Goal: Check status: Check status

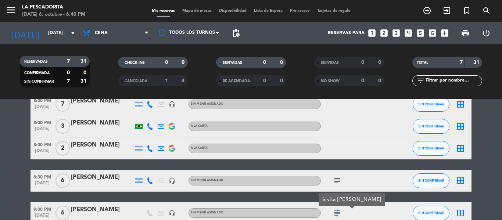
scroll to position [61, 0]
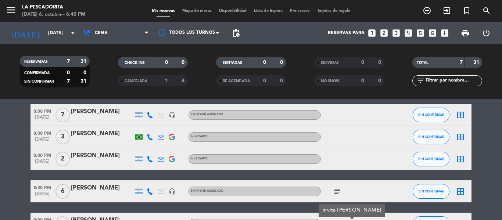
click at [334, 193] on icon "subject" at bounding box center [337, 191] width 9 height 9
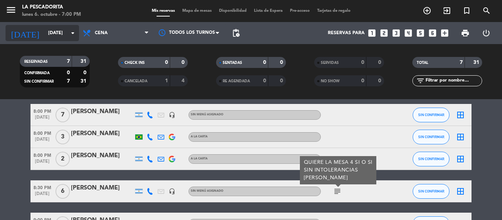
click at [58, 36] on input "[DATE]" at bounding box center [75, 33] width 62 height 12
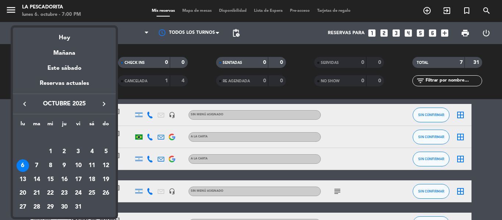
click at [48, 165] on div "8" at bounding box center [50, 165] width 12 height 12
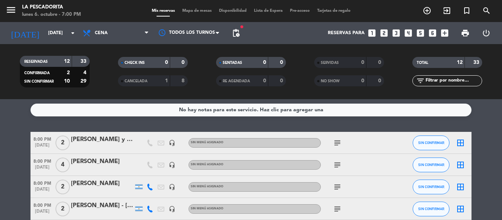
scroll to position [0, 0]
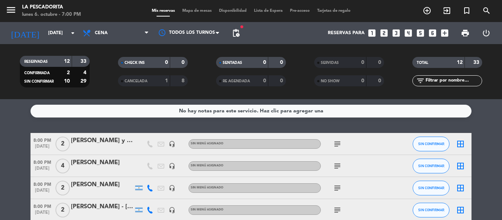
click at [335, 147] on icon "subject" at bounding box center [337, 144] width 9 height 9
click at [351, 178] on div "subject" at bounding box center [354, 188] width 66 height 22
click at [332, 169] on span "subject" at bounding box center [337, 166] width 11 height 9
click at [334, 169] on icon "subject" at bounding box center [337, 166] width 9 height 9
click at [338, 204] on div "subject" at bounding box center [354, 210] width 66 height 22
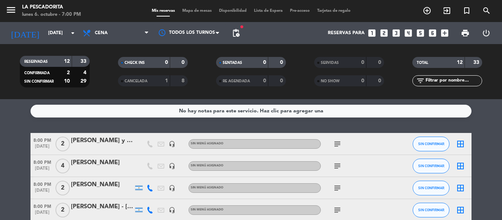
click at [334, 169] on icon "subject" at bounding box center [337, 166] width 9 height 9
click at [341, 199] on div "subject" at bounding box center [354, 210] width 66 height 22
click at [339, 187] on icon "subject" at bounding box center [337, 188] width 9 height 9
click at [334, 213] on icon "subject" at bounding box center [337, 210] width 9 height 9
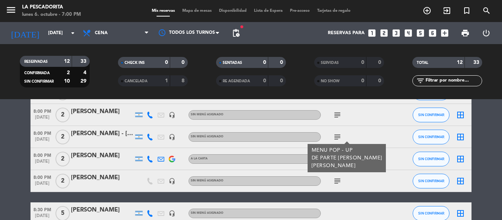
scroll to position [110, 0]
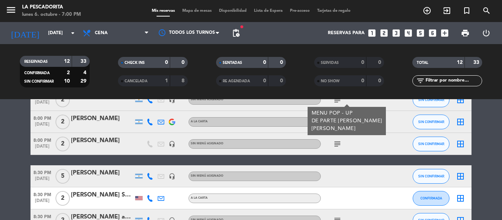
click at [333, 141] on icon "subject" at bounding box center [337, 144] width 9 height 9
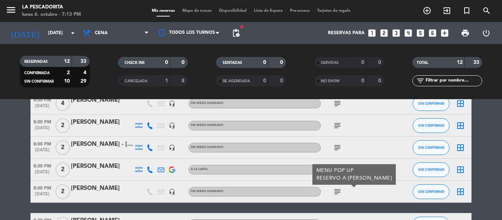
scroll to position [0, 0]
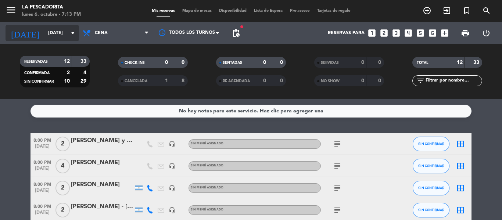
click at [60, 33] on input "[DATE]" at bounding box center [75, 33] width 62 height 12
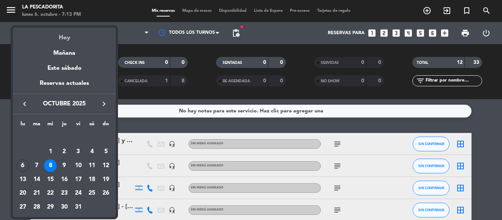
click at [55, 39] on div "Hoy" at bounding box center [64, 35] width 103 height 15
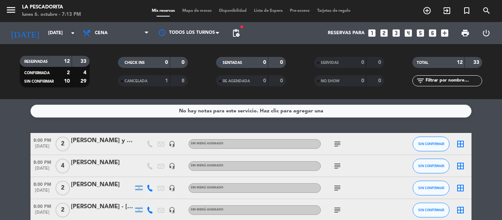
type input "[DATE]"
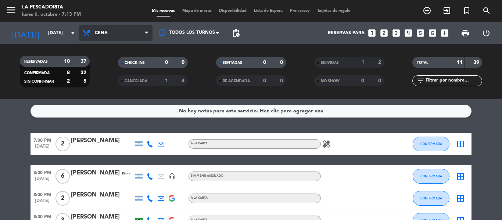
click at [104, 39] on span "Cena" at bounding box center [115, 33] width 73 height 16
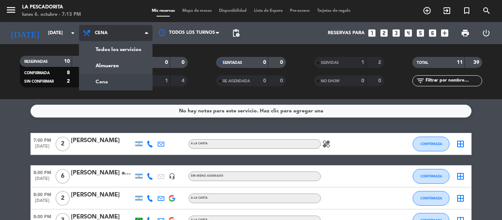
click at [111, 83] on div "menu La Pescadorita [DATE] 6. octubre - 7:13 PM Mis reservas Mapa de mesas Disp…" at bounding box center [251, 49] width 502 height 99
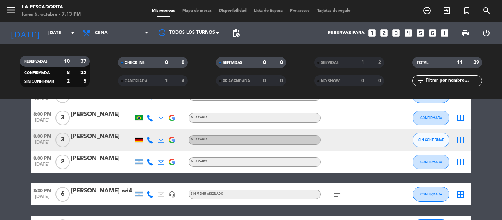
scroll to position [147, 0]
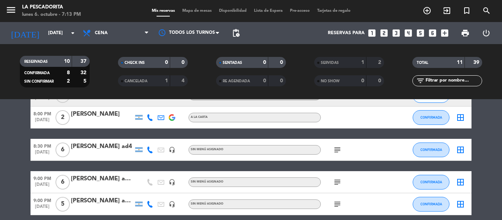
click at [335, 151] on icon "subject" at bounding box center [337, 150] width 9 height 9
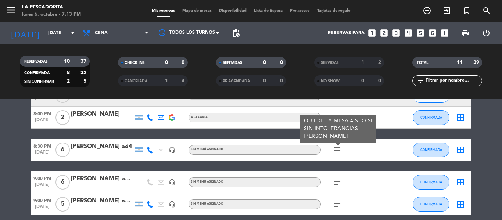
click at [335, 185] on icon "subject" at bounding box center [337, 182] width 9 height 9
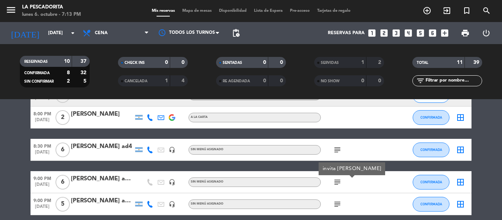
click at [338, 202] on icon "subject" at bounding box center [337, 204] width 9 height 9
